Goal: Task Accomplishment & Management: Manage account settings

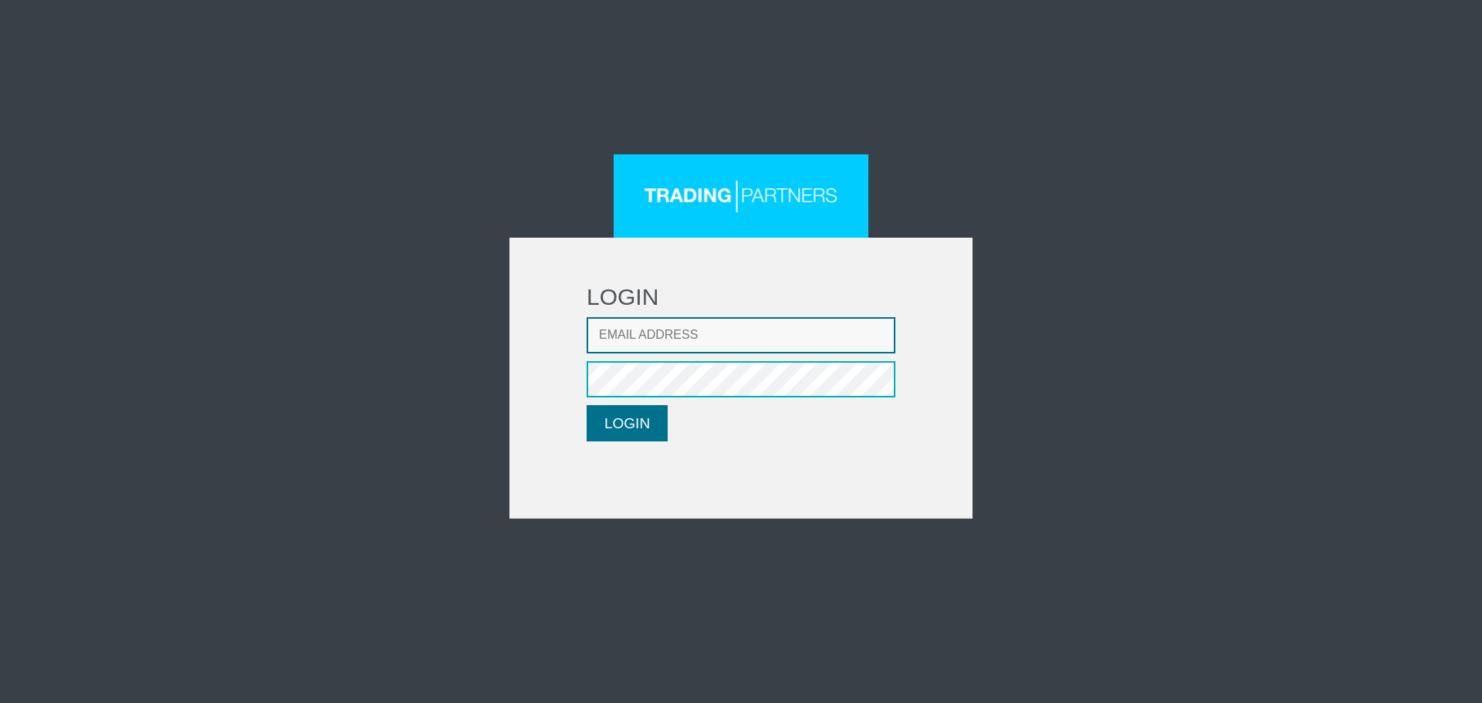
type input "lpatsalidou@fxcess.com"
click at [661, 422] on button "LOGIN" at bounding box center [627, 423] width 81 height 36
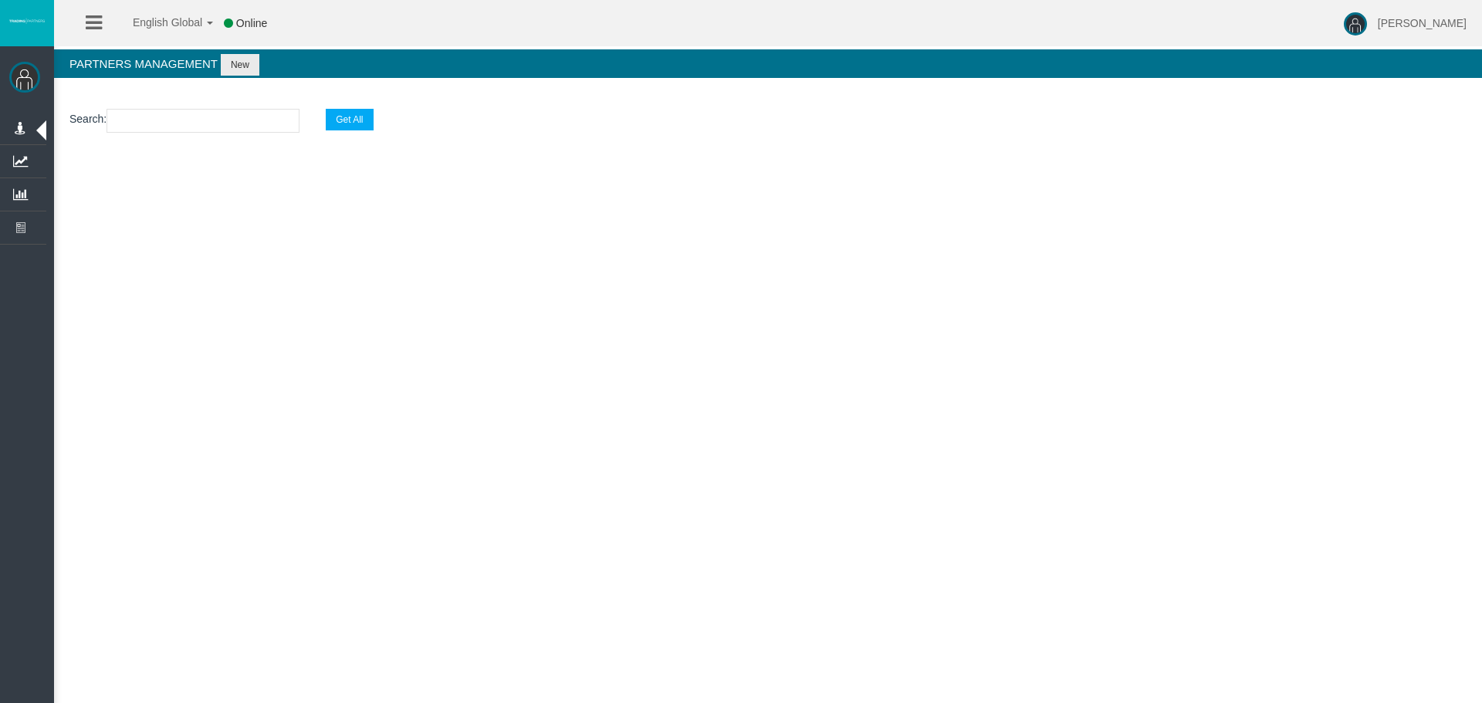
click at [262, 116] on input "text" at bounding box center [203, 121] width 193 height 24
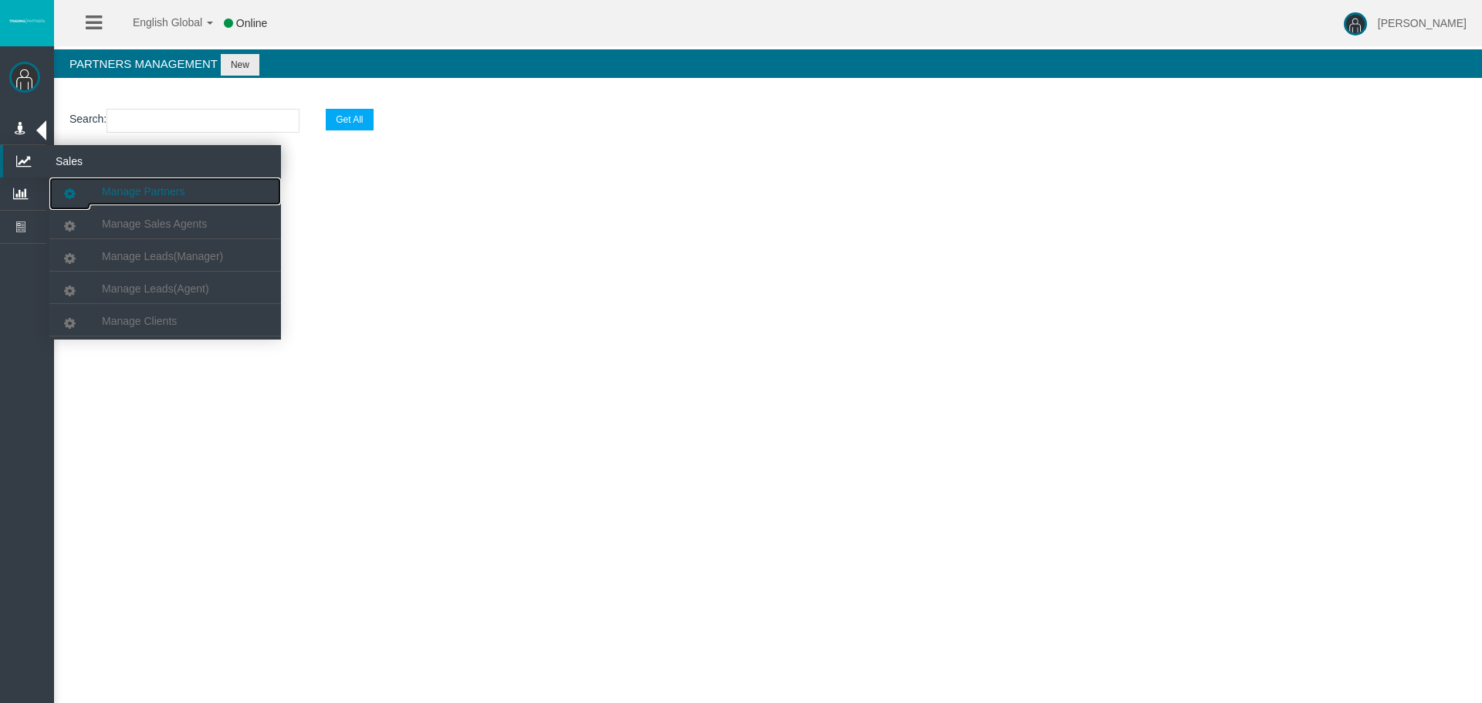
click at [111, 193] on span "Manage Partners" at bounding box center [143, 191] width 83 height 12
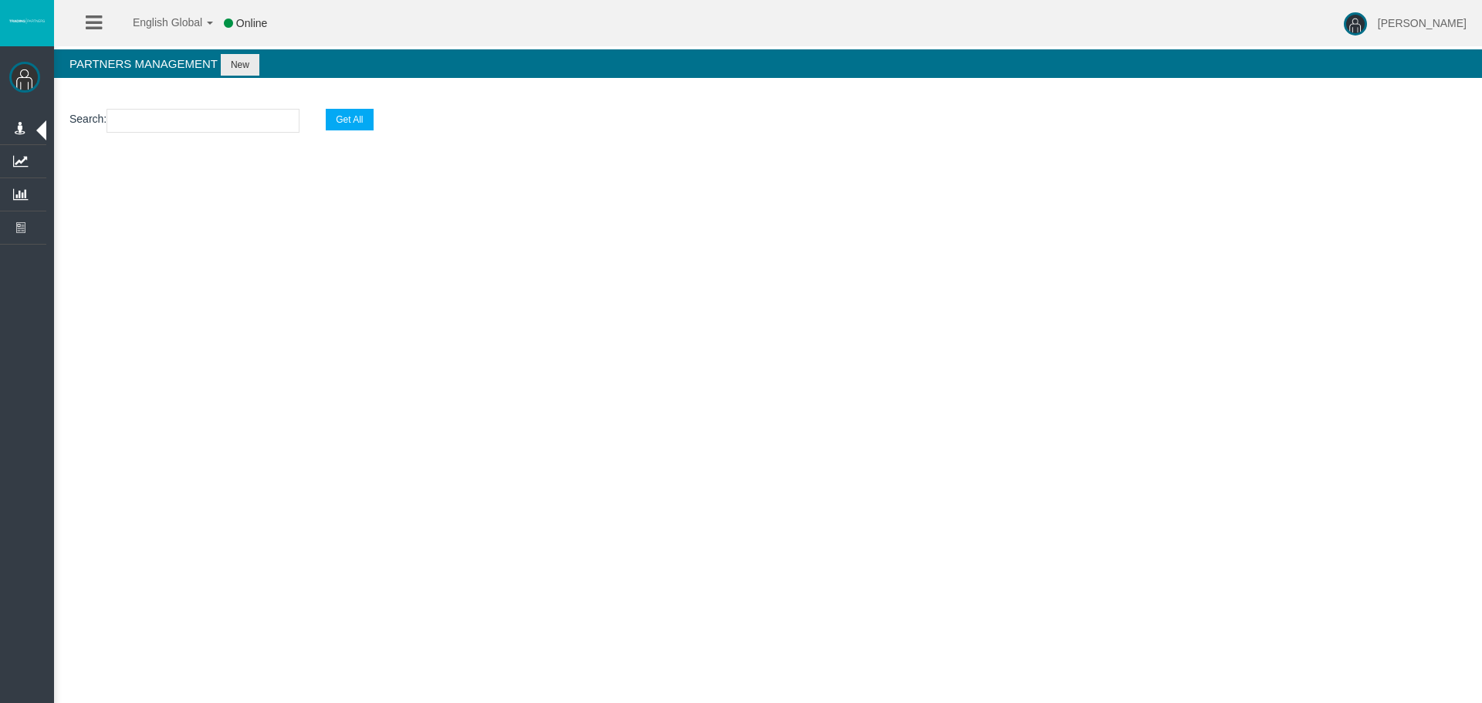
click at [163, 120] on input "text" at bounding box center [203, 121] width 193 height 24
paste input "IBo14ba"
type input "IBo14ba"
select select "25"
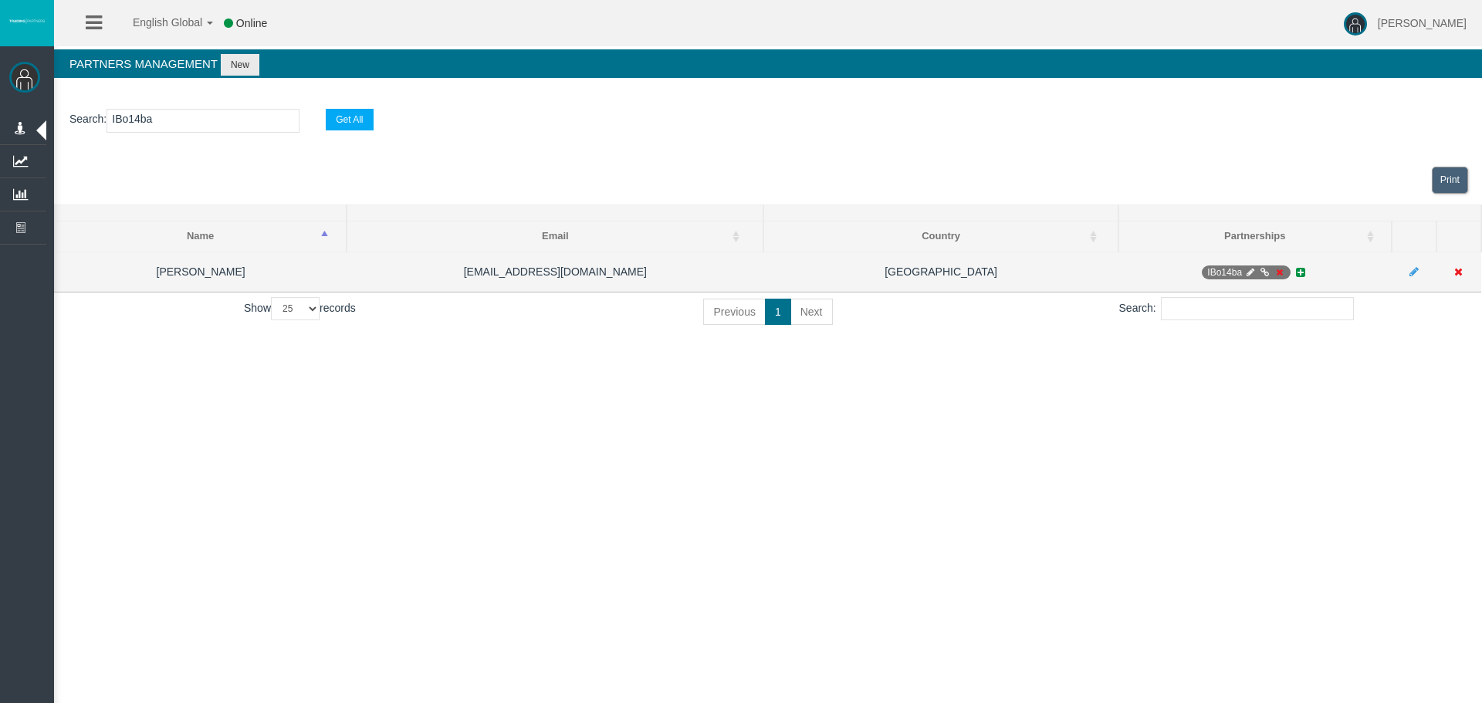
click at [1280, 268] on icon at bounding box center [1279, 272] width 12 height 9
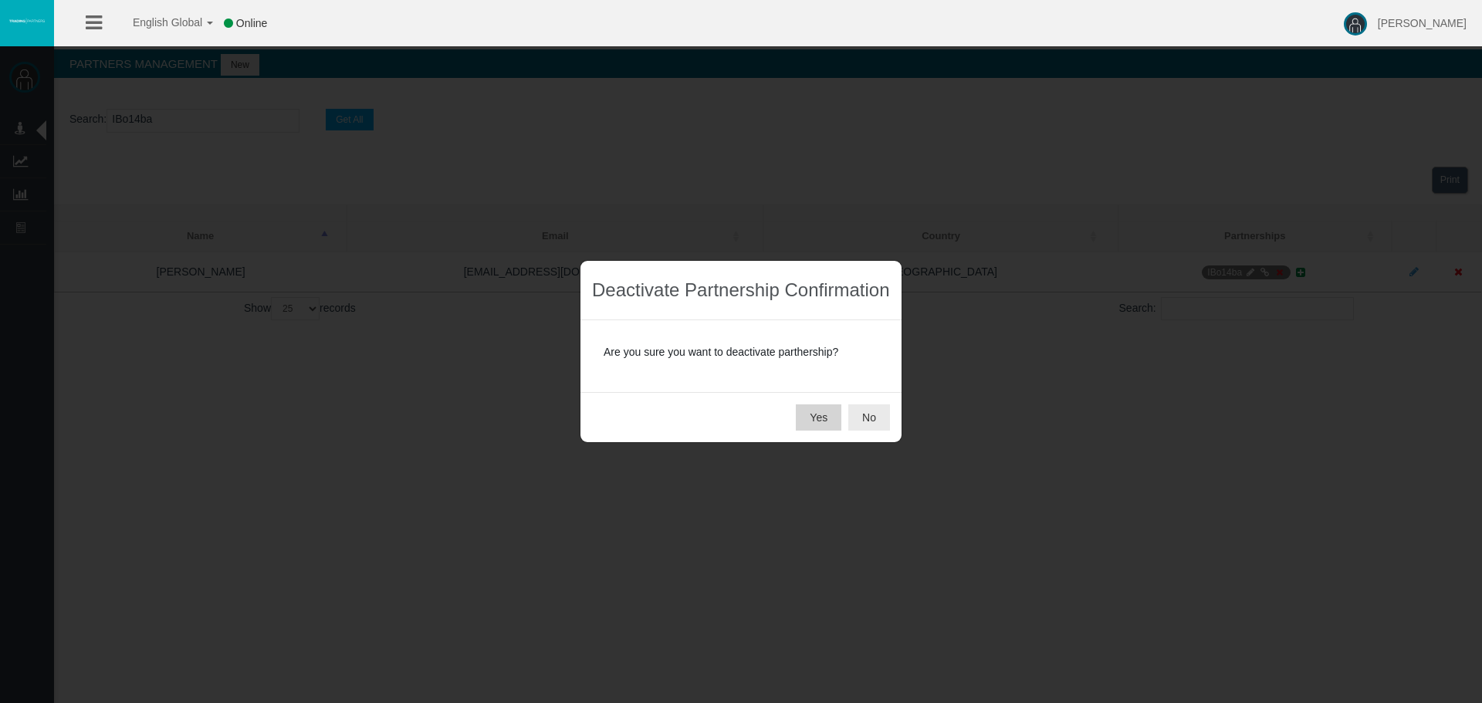
click at [828, 424] on button "Yes" at bounding box center [819, 417] width 46 height 26
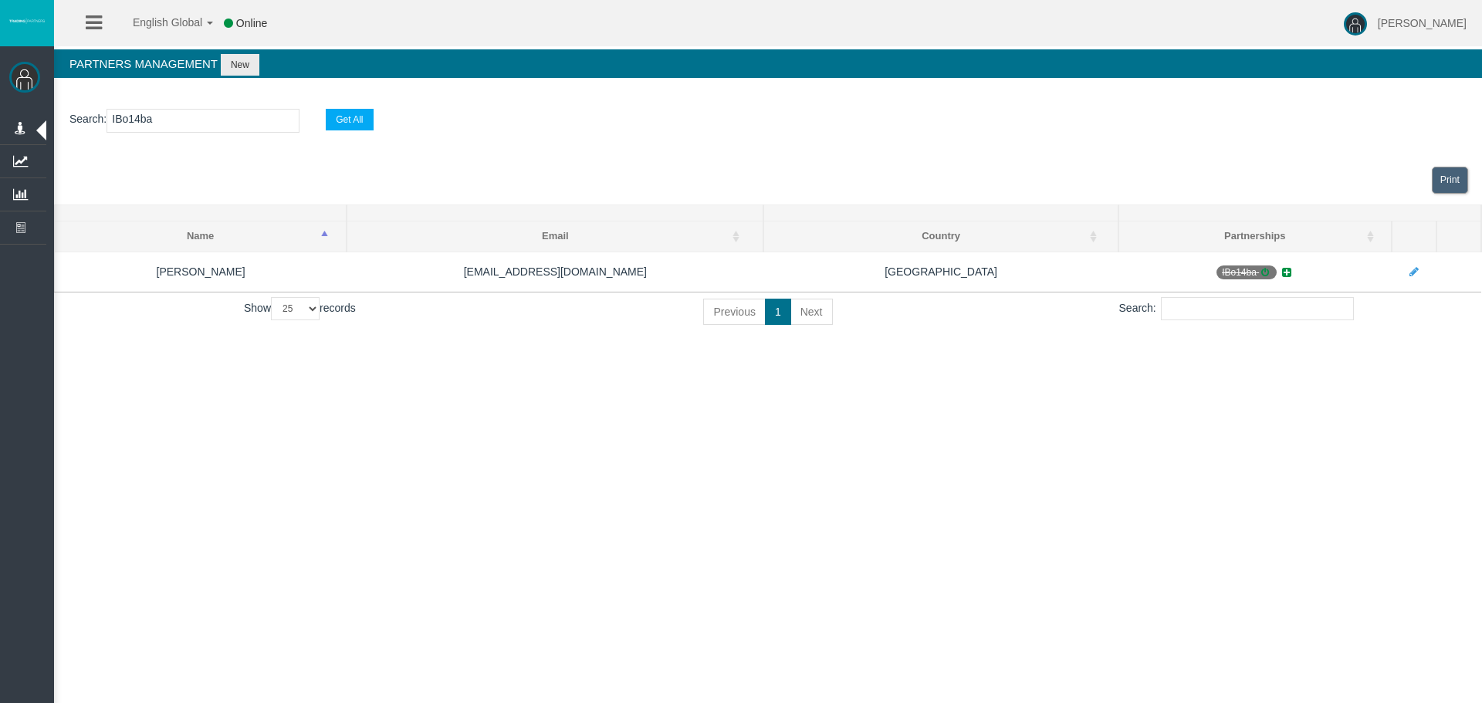
click at [192, 113] on input "IBo14ba" at bounding box center [203, 121] width 193 height 24
click at [182, 120] on input "IBo14ba" at bounding box center [203, 121] width 193 height 24
paste input "71uw"
type input "IBo71uw"
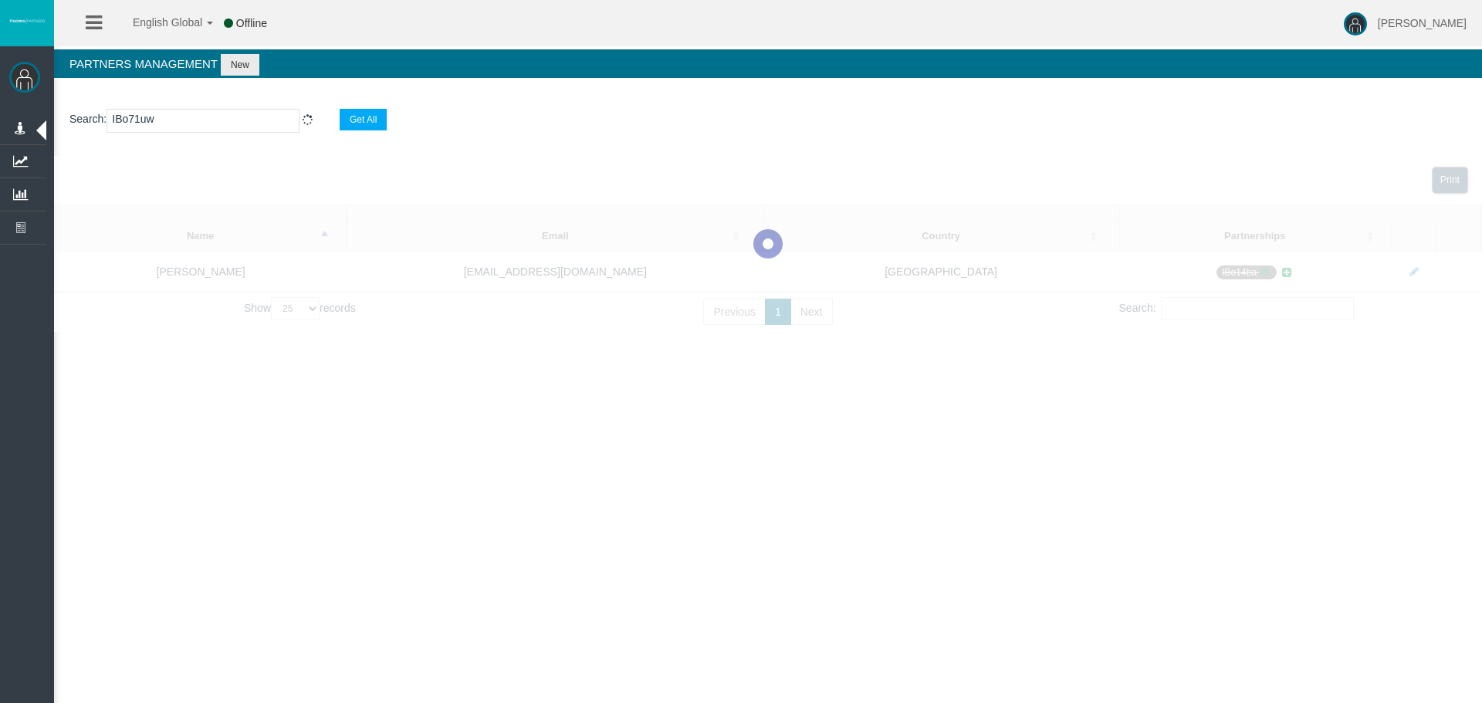
select select "25"
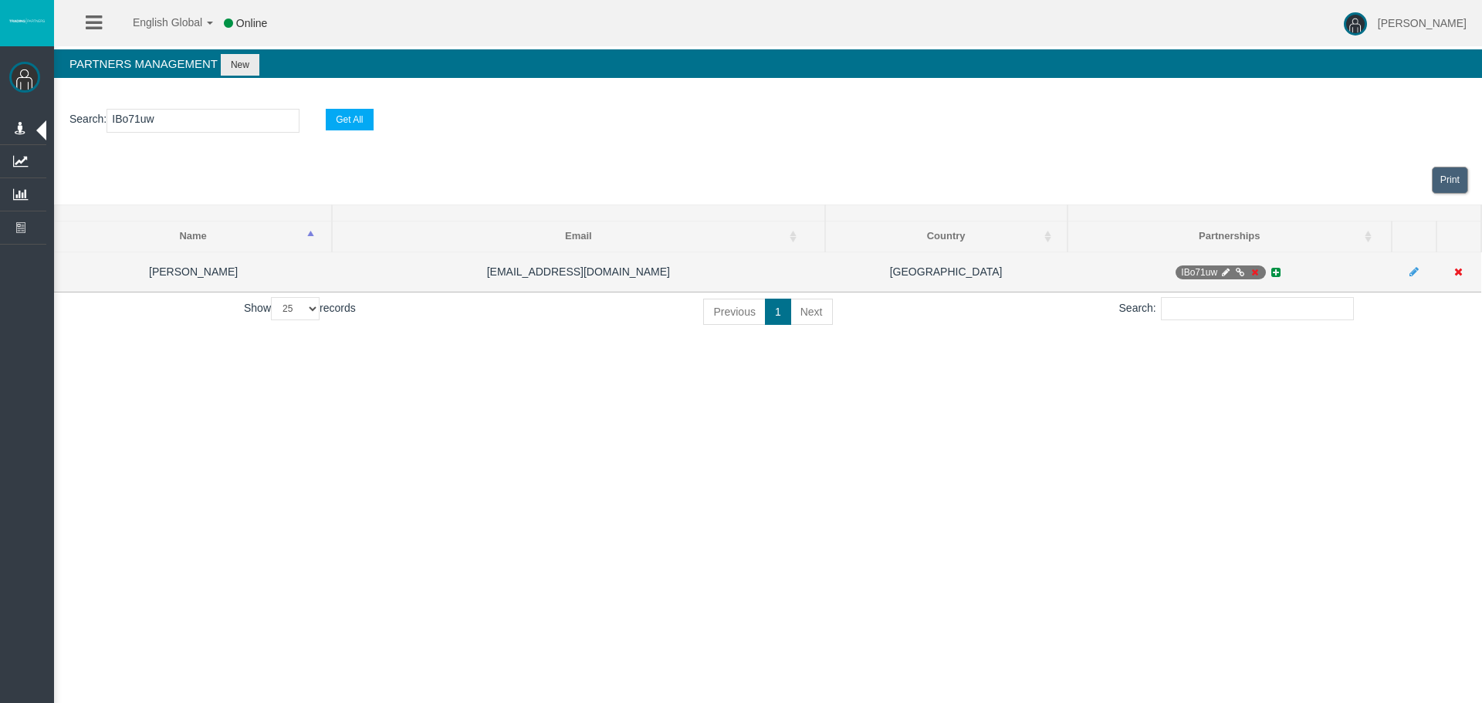
type input "IBo71uw"
click at [1257, 270] on icon at bounding box center [1255, 272] width 12 height 9
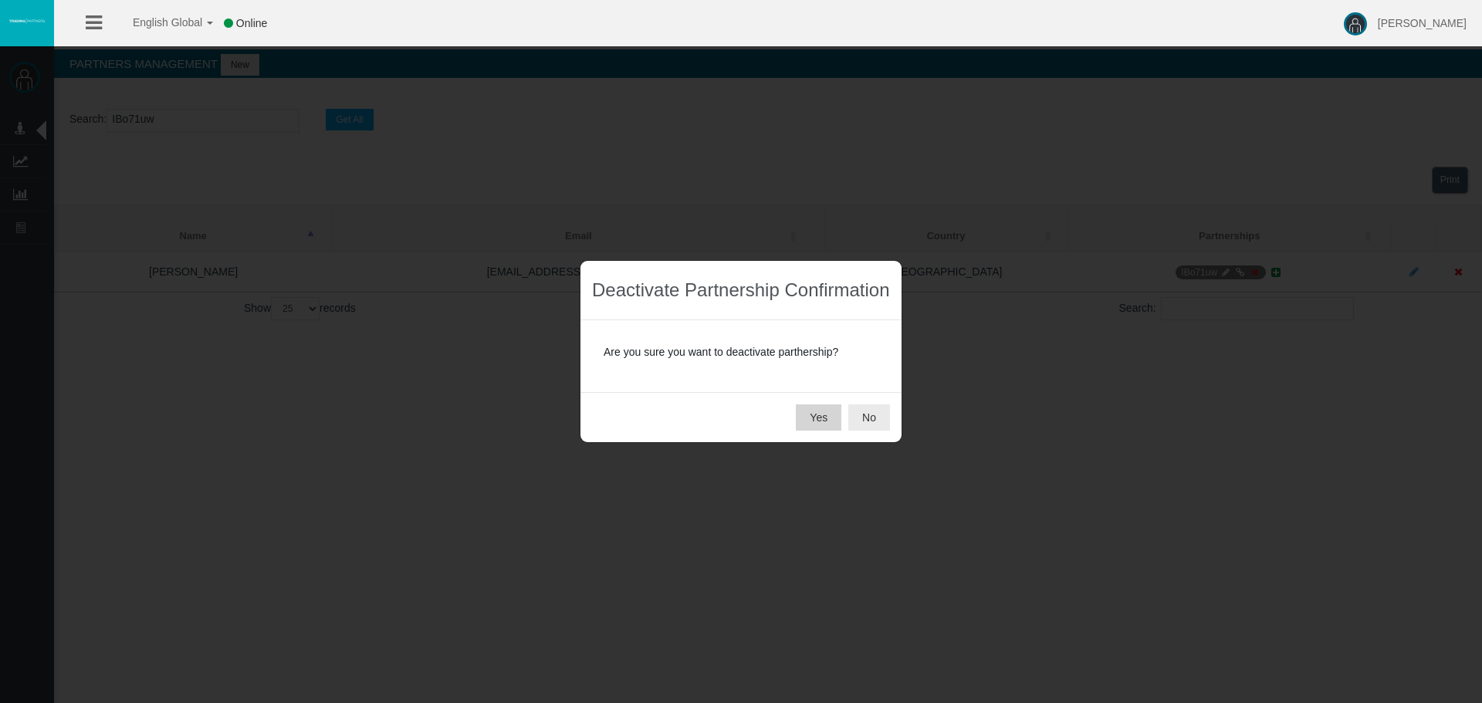
click at [824, 423] on button "Yes" at bounding box center [819, 417] width 46 height 26
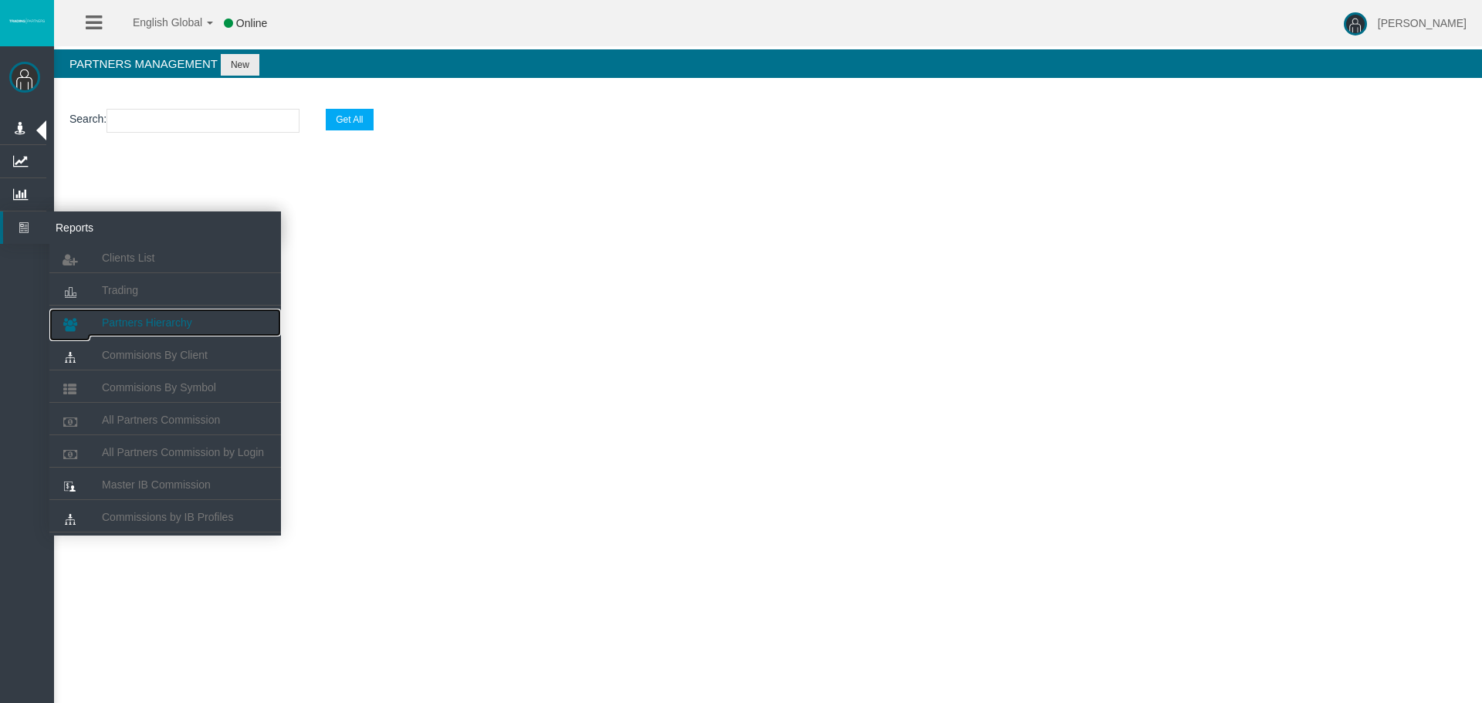
click at [175, 313] on link "Partners Hierarchy" at bounding box center [165, 323] width 232 height 28
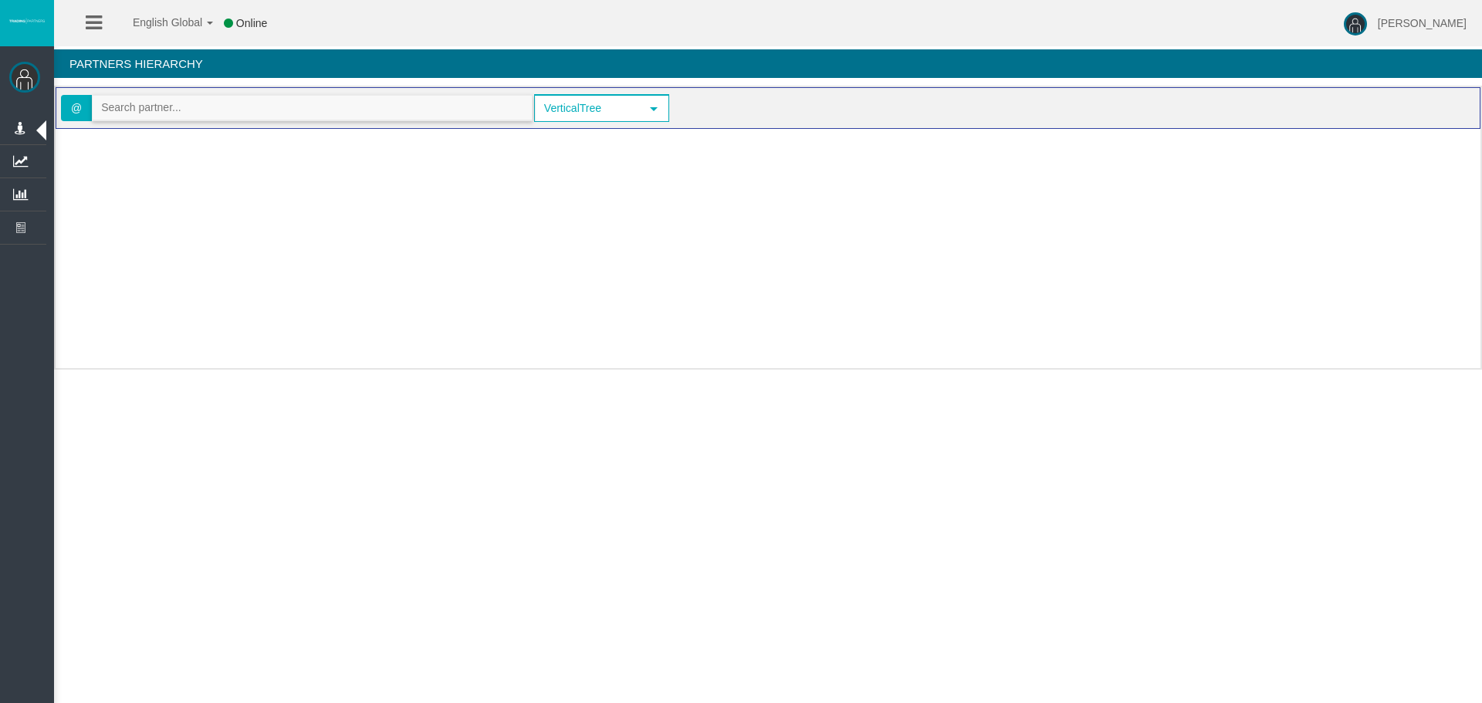
click at [204, 109] on input "text" at bounding box center [312, 108] width 439 height 24
paste input "IBo71uw"
click at [228, 120] on span "IBo71uw" at bounding box center [312, 108] width 441 height 26
click at [228, 115] on input "IBo71uw" at bounding box center [312, 108] width 439 height 24
click at [256, 105] on input "IBo71uw" at bounding box center [312, 108] width 439 height 24
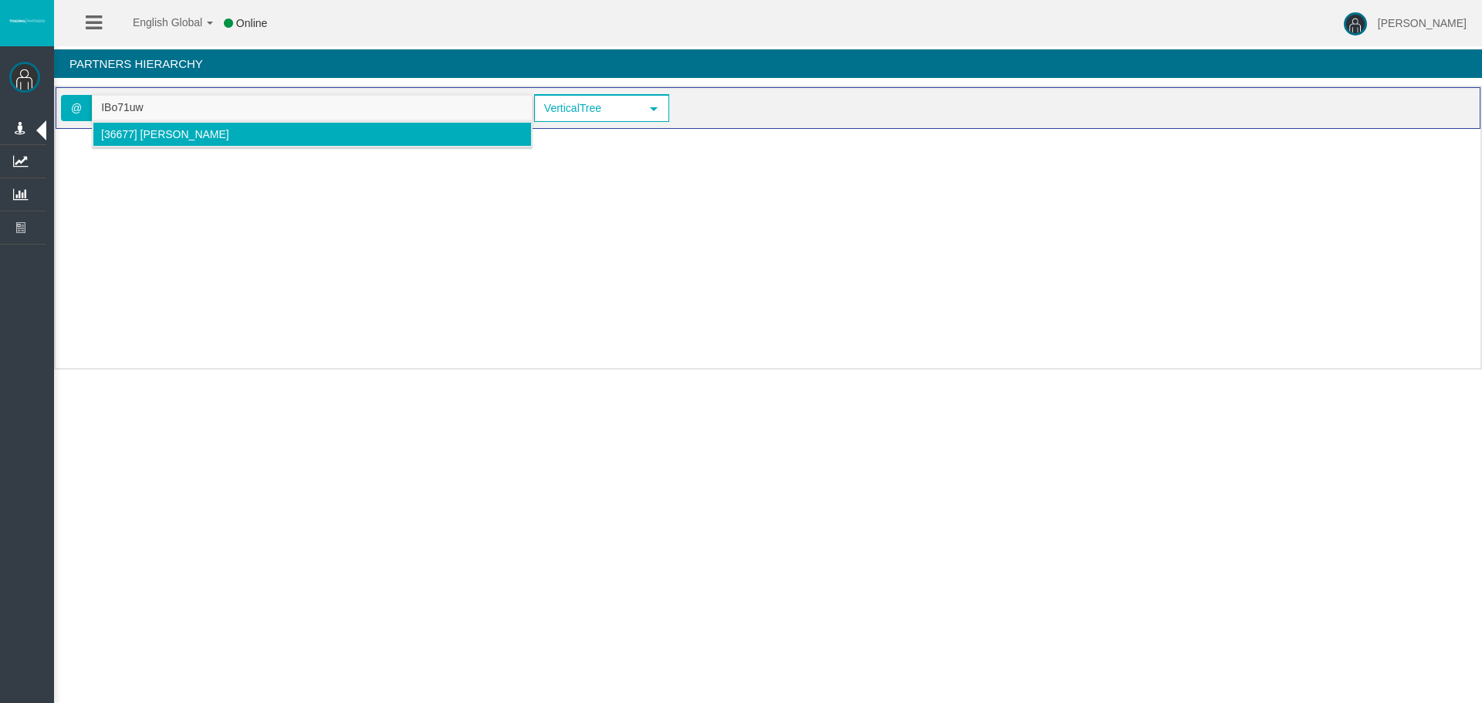
click at [242, 124] on li "[36677] [PERSON_NAME]" at bounding box center [312, 134] width 439 height 25
type input "[EMAIL_ADDRESS][DOMAIN_NAME]"
